Goal: Information Seeking & Learning: Learn about a topic

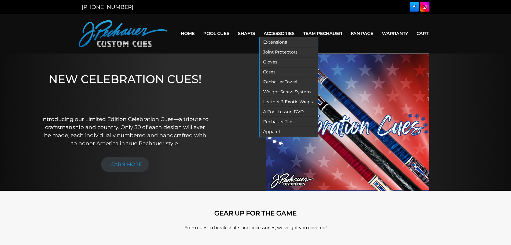
click at [283, 112] on link "A Pool Lesson DVD" at bounding box center [289, 112] width 58 height 10
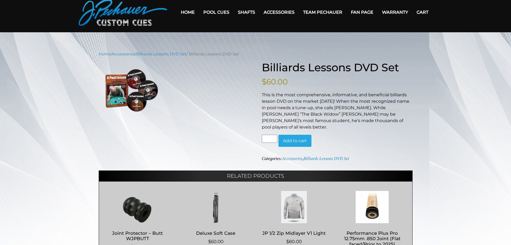
scroll to position [21, 0]
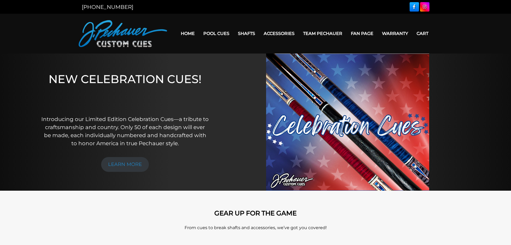
click at [331, 34] on link "Team Pechauer" at bounding box center [323, 34] width 48 height 14
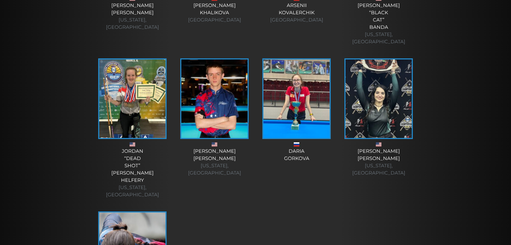
scroll to position [1841, 0]
